Goal: Task Accomplishment & Management: Use online tool/utility

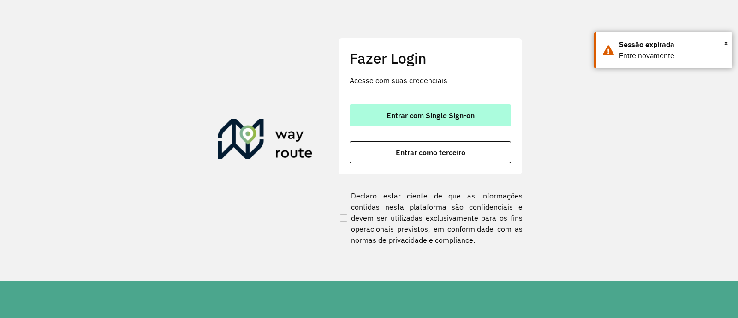
click at [448, 107] on button "Entrar com Single Sign-on" at bounding box center [430, 115] width 161 height 22
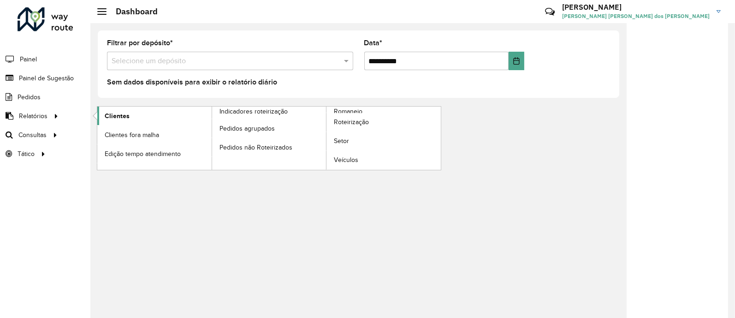
click at [123, 108] on link "Clientes" at bounding box center [154, 116] width 114 height 18
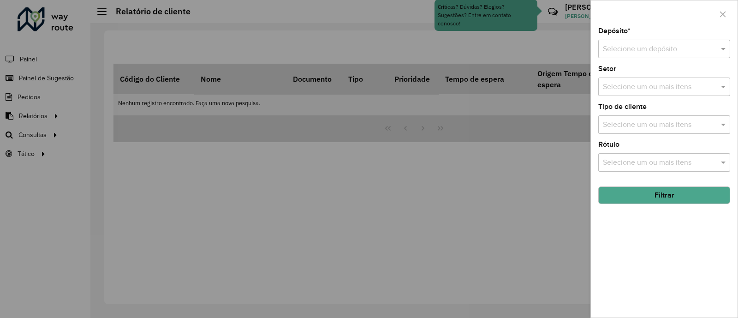
click at [603, 46] on input "text" at bounding box center [655, 49] width 104 height 11
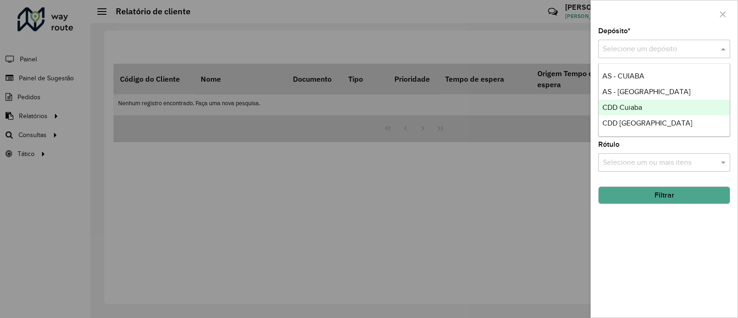
click at [636, 105] on span "CDD Cuiaba" at bounding box center [623, 107] width 40 height 8
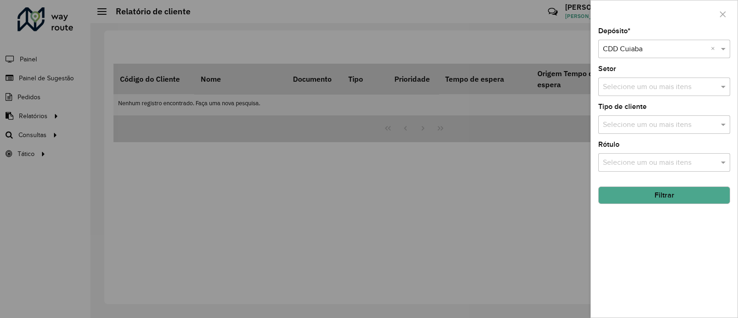
click at [650, 196] on button "Filtrar" at bounding box center [664, 195] width 132 height 18
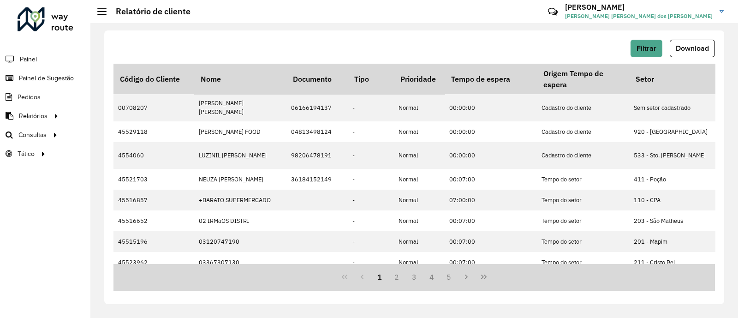
click at [469, 33] on div "Filtrar Download Código do Cliente Nome Documento Tipo Prioridade Tempo de espe…" at bounding box center [414, 167] width 620 height 274
click at [653, 44] on span "Filtrar" at bounding box center [647, 48] width 20 height 8
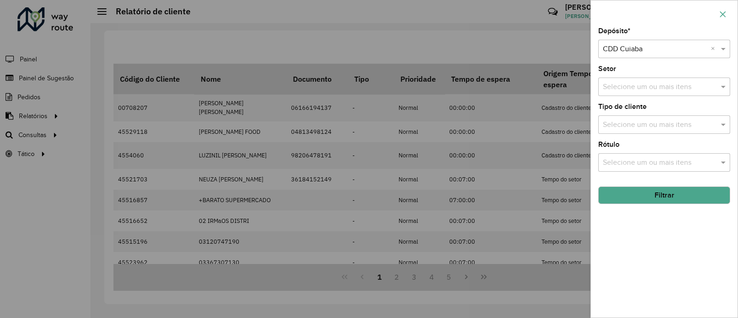
click at [724, 12] on icon "button" at bounding box center [722, 14] width 7 height 7
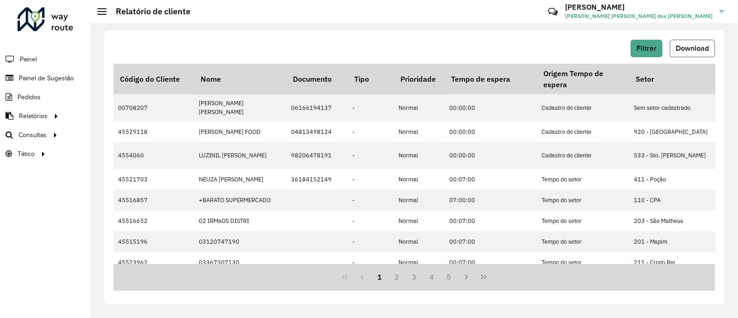
click at [696, 44] on span "Download" at bounding box center [692, 48] width 33 height 8
